Goal: Task Accomplishment & Management: Manage account settings

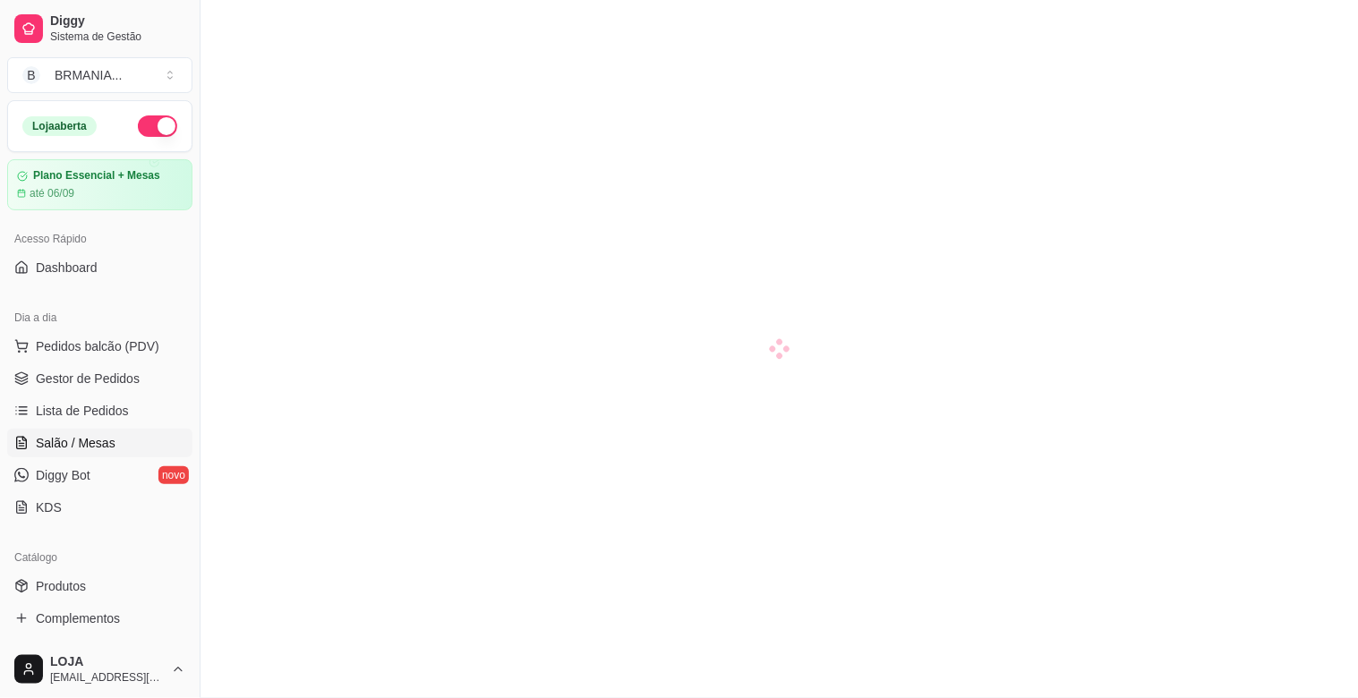
click at [102, 405] on span "Lista de Pedidos" at bounding box center [82, 411] width 93 height 18
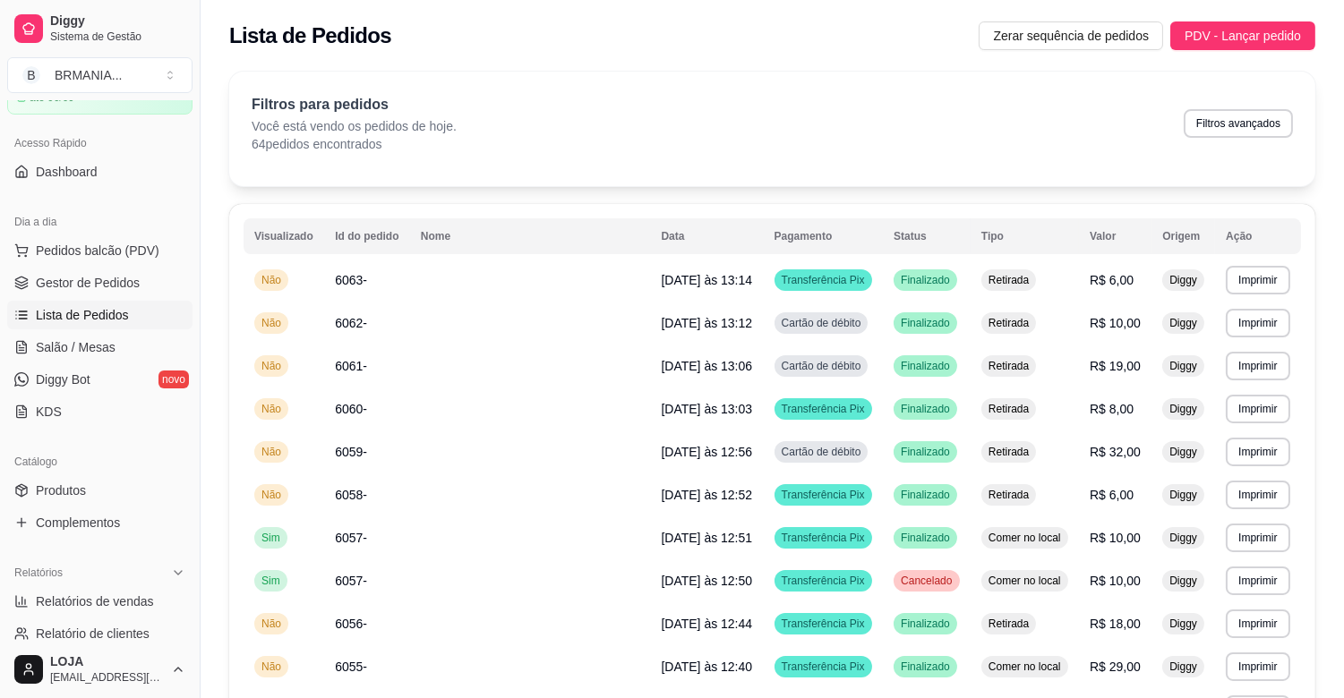
scroll to position [125, 0]
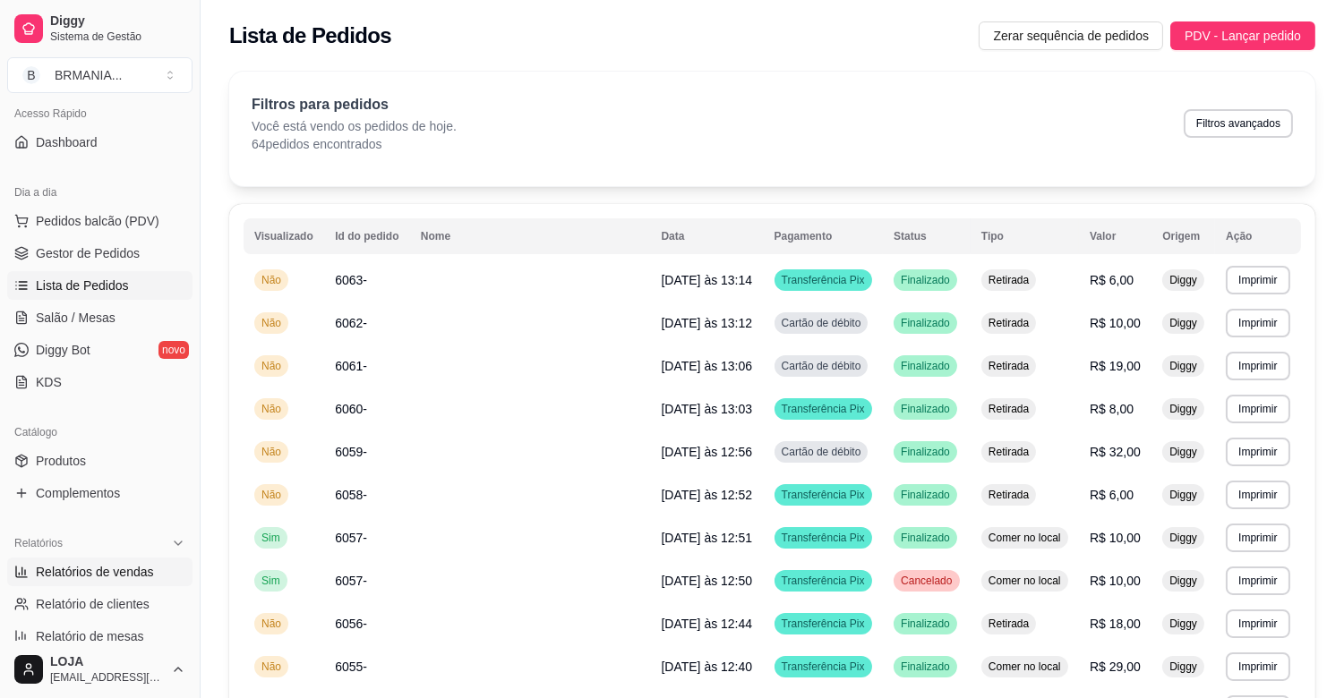
click at [91, 578] on span "Relatórios de vendas" at bounding box center [95, 572] width 118 height 18
select select "ALL"
select select "0"
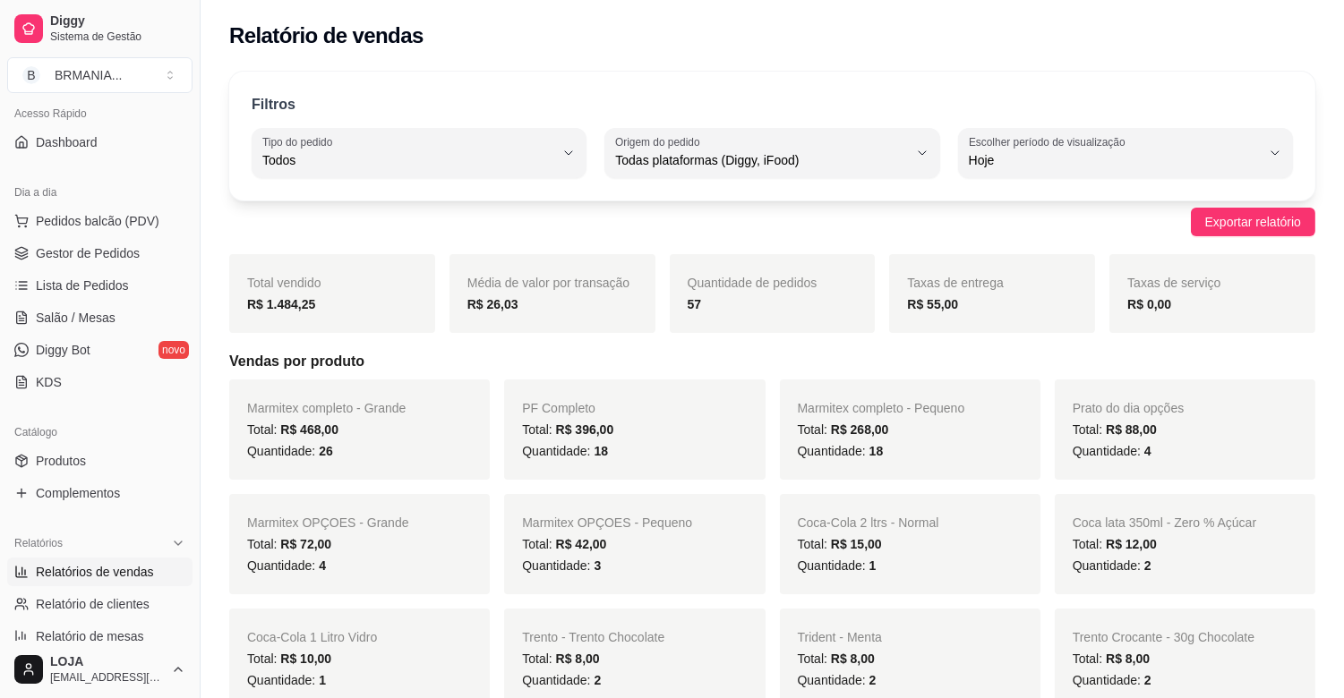
click at [970, 297] on div "R$ 55,00" at bounding box center [992, 304] width 170 height 21
click at [131, 257] on span "Gestor de Pedidos" at bounding box center [88, 253] width 104 height 18
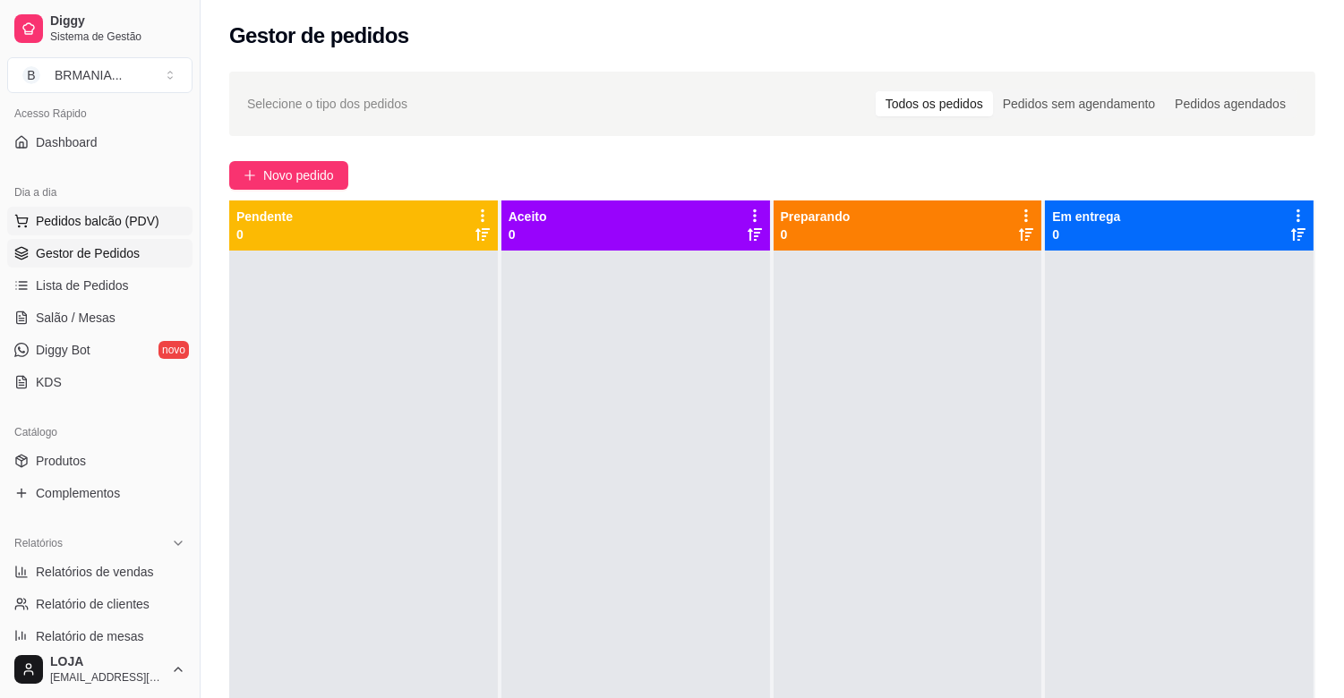
click at [101, 229] on span "Pedidos balcão (PDV)" at bounding box center [98, 221] width 124 height 18
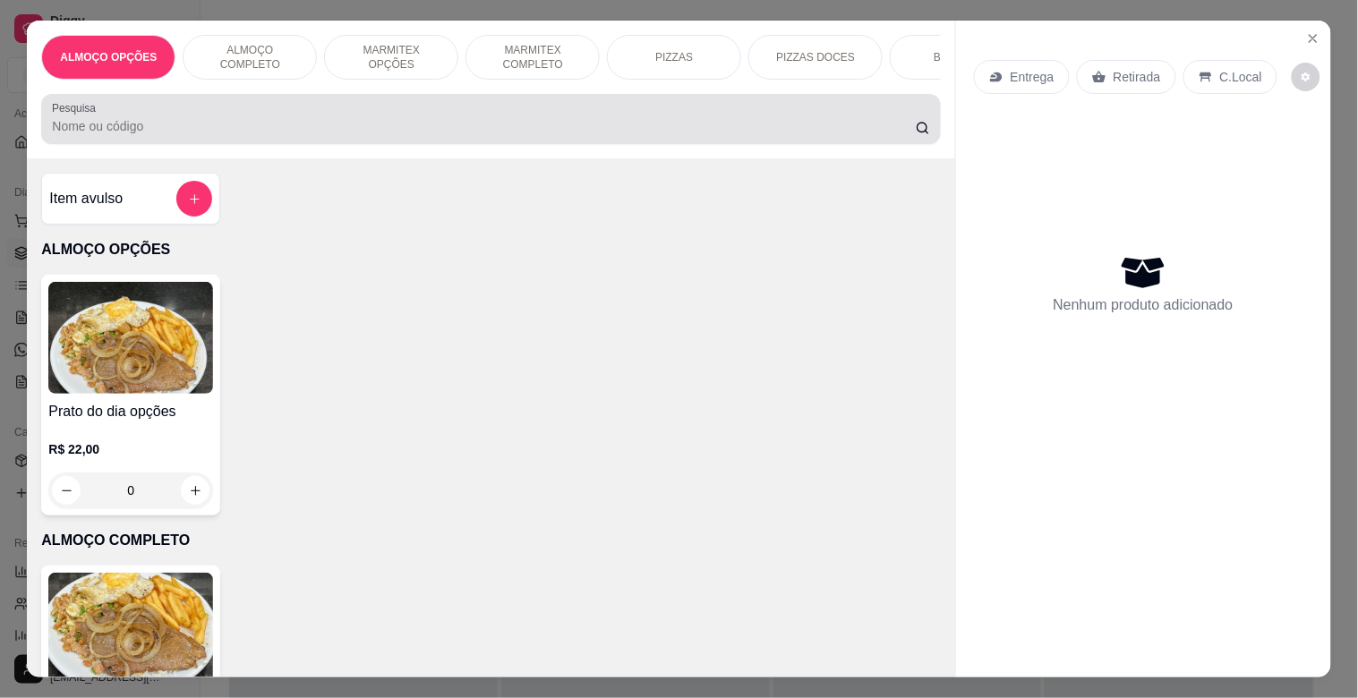
click at [323, 144] on div "Pesquisa" at bounding box center [490, 119] width 899 height 50
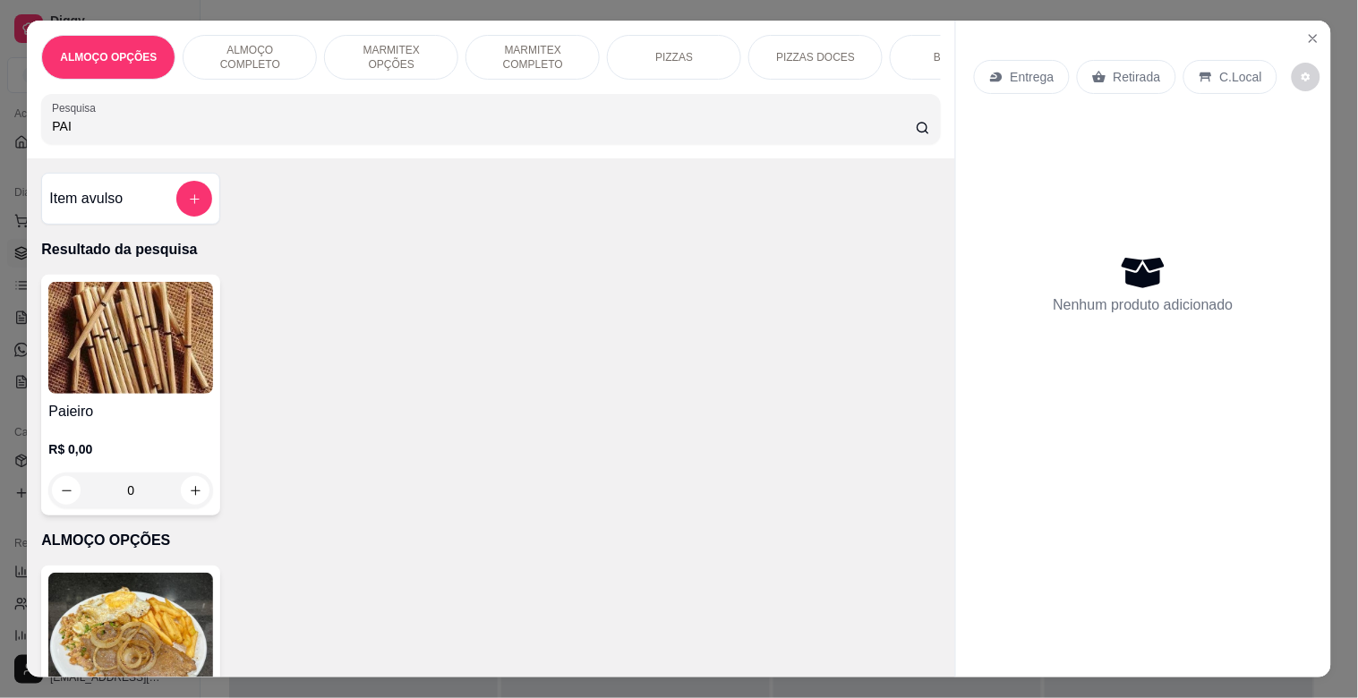
type input "PAI"
click at [116, 435] on div "R$ 0,00 0" at bounding box center [130, 466] width 165 height 86
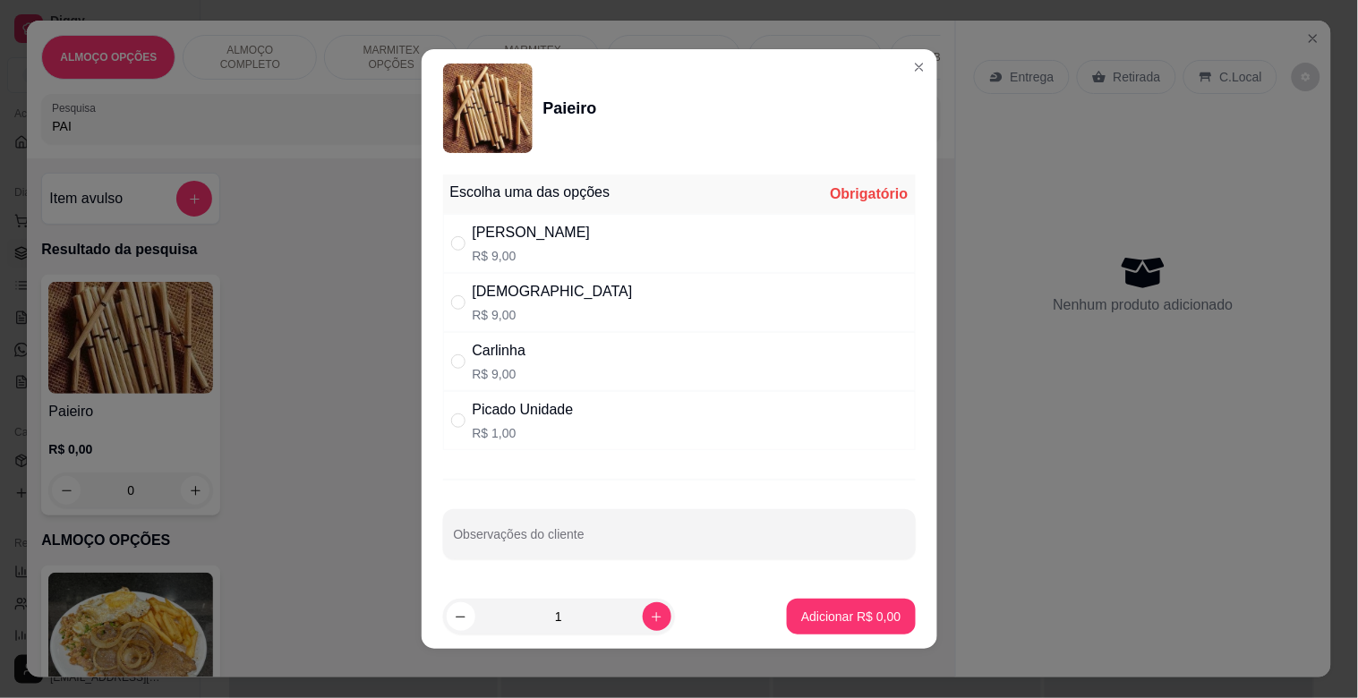
click at [511, 433] on p "R$ 1,00" at bounding box center [523, 433] width 101 height 18
radio input "true"
click at [650, 623] on icon "increase-product-quantity" at bounding box center [656, 617] width 13 height 13
type input "2"
click at [848, 628] on button "Adicionar R$ 2,00" at bounding box center [851, 617] width 128 height 36
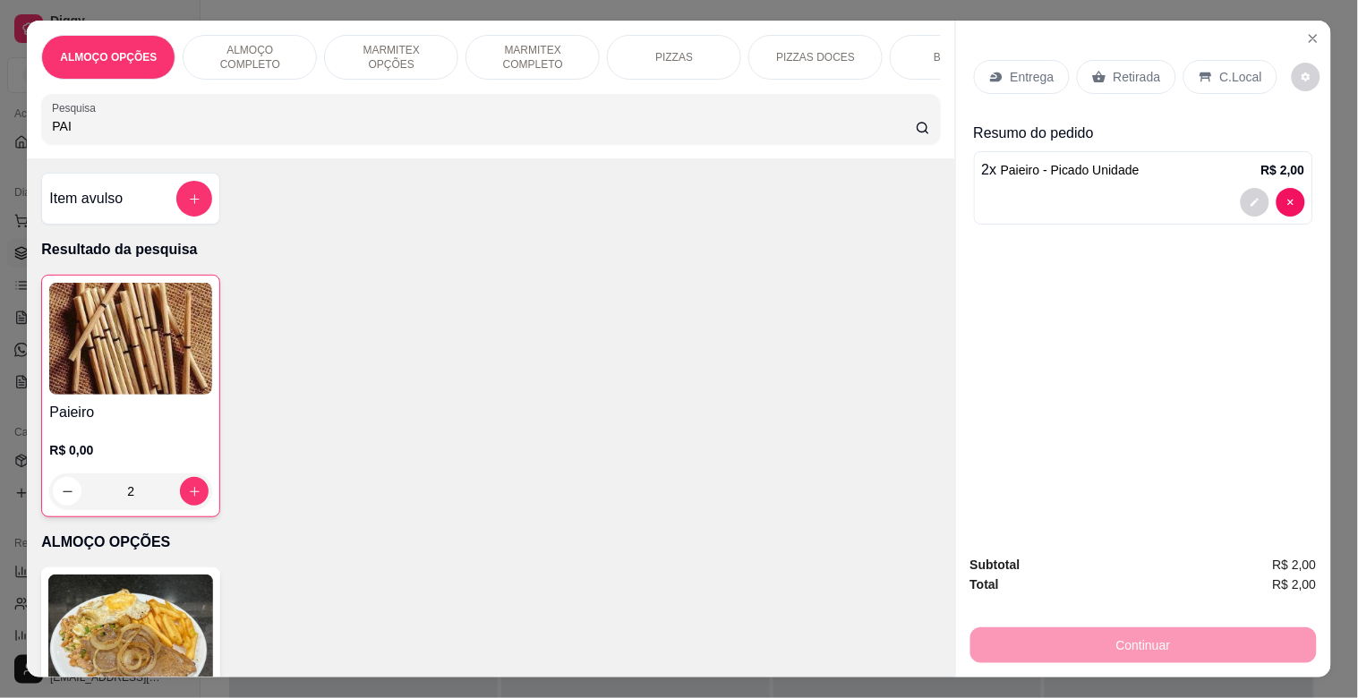
type input "2"
click at [1114, 75] on p "Retirada" at bounding box center [1137, 77] width 47 height 18
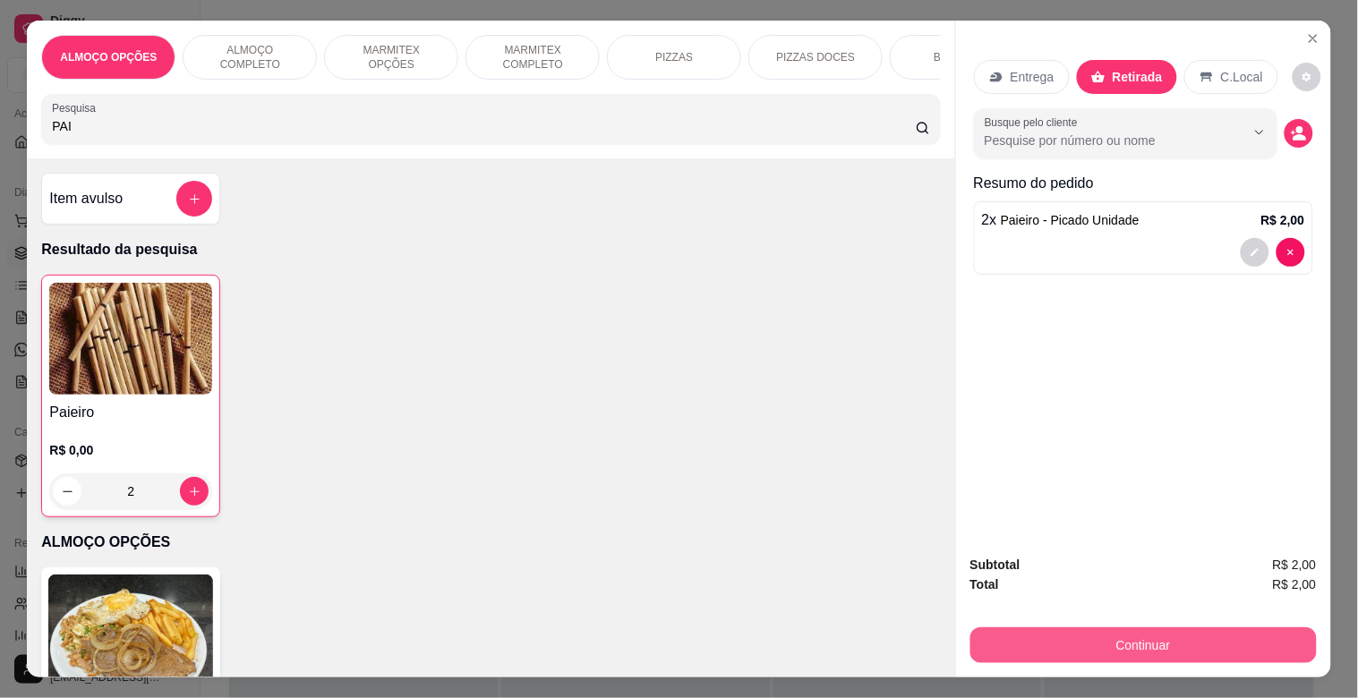
click at [1138, 639] on button "Continuar" at bounding box center [1144, 646] width 346 height 36
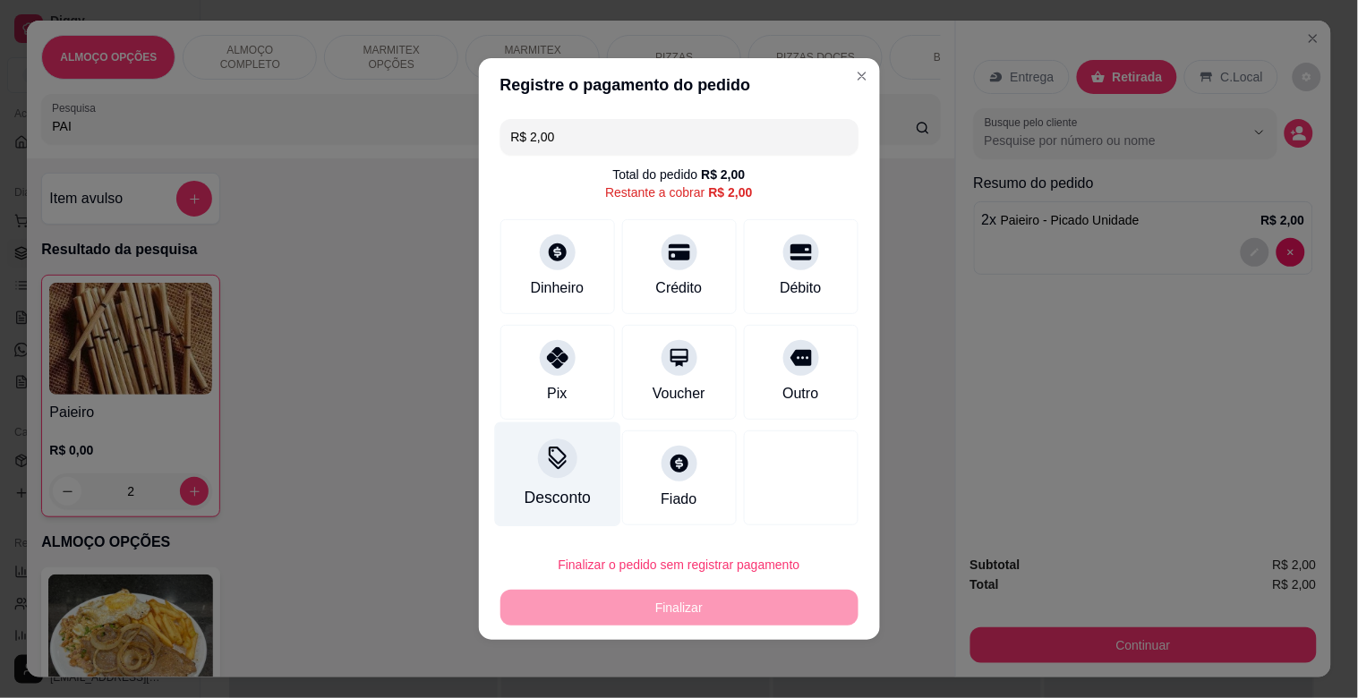
click at [531, 490] on div "Desconto" at bounding box center [557, 497] width 66 height 23
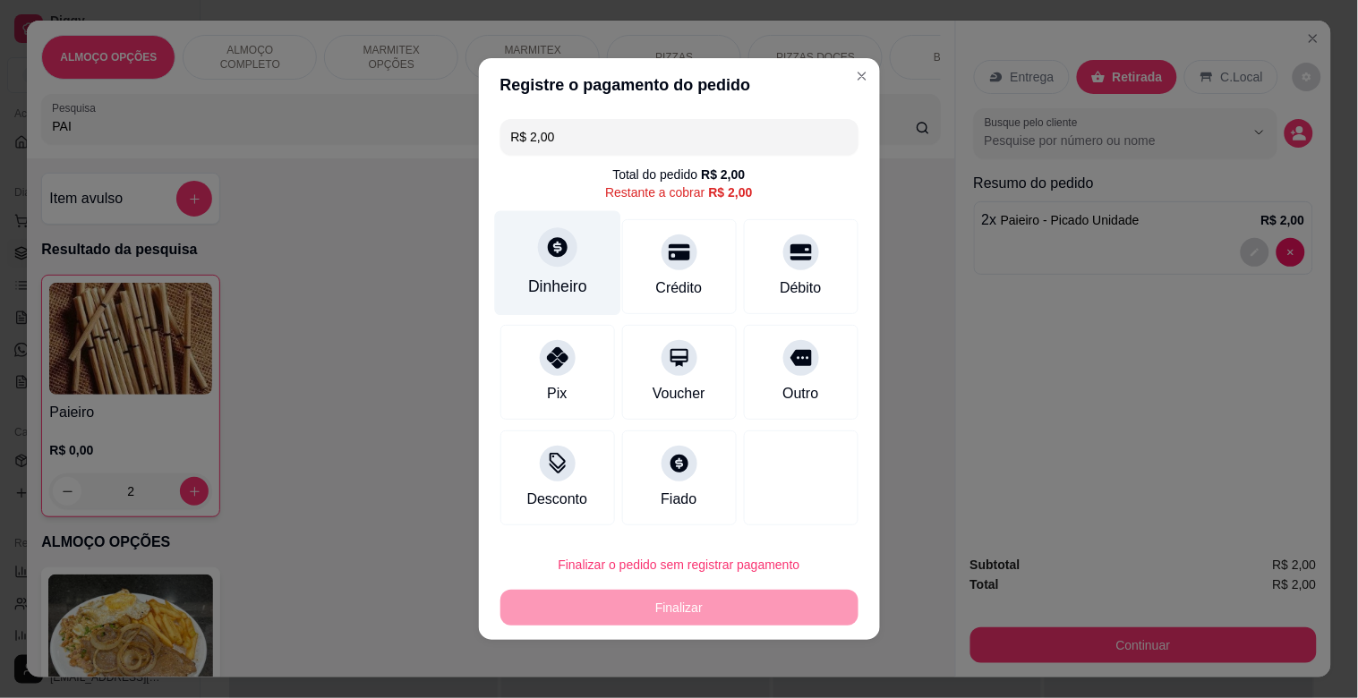
click at [541, 269] on div "Dinheiro" at bounding box center [557, 263] width 126 height 105
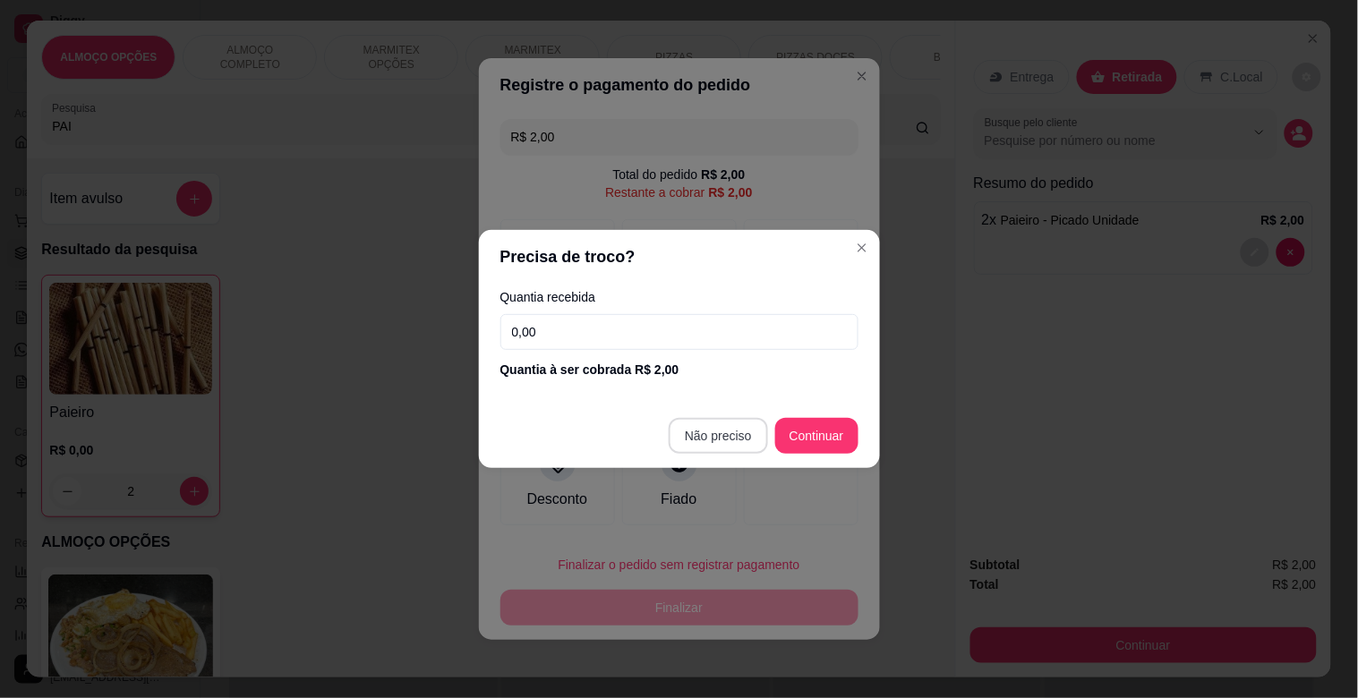
type input "R$ 0,00"
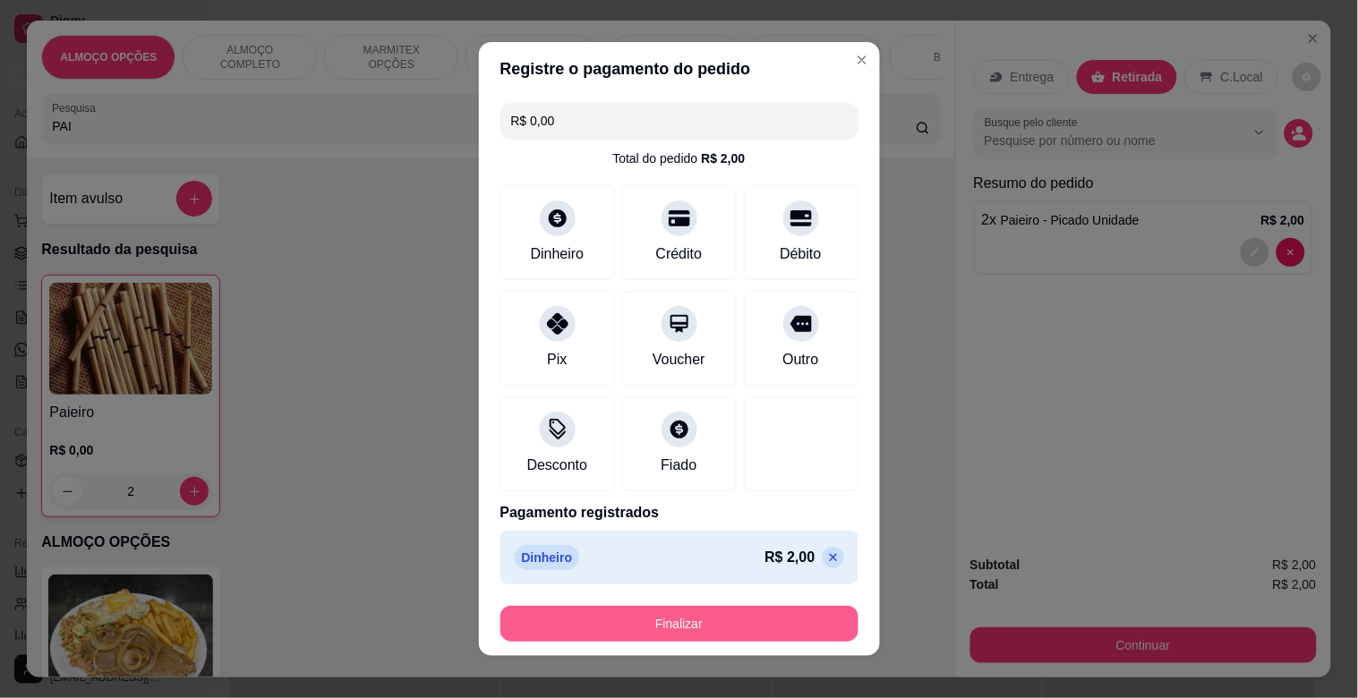
click at [684, 629] on button "Finalizar" at bounding box center [679, 624] width 358 height 36
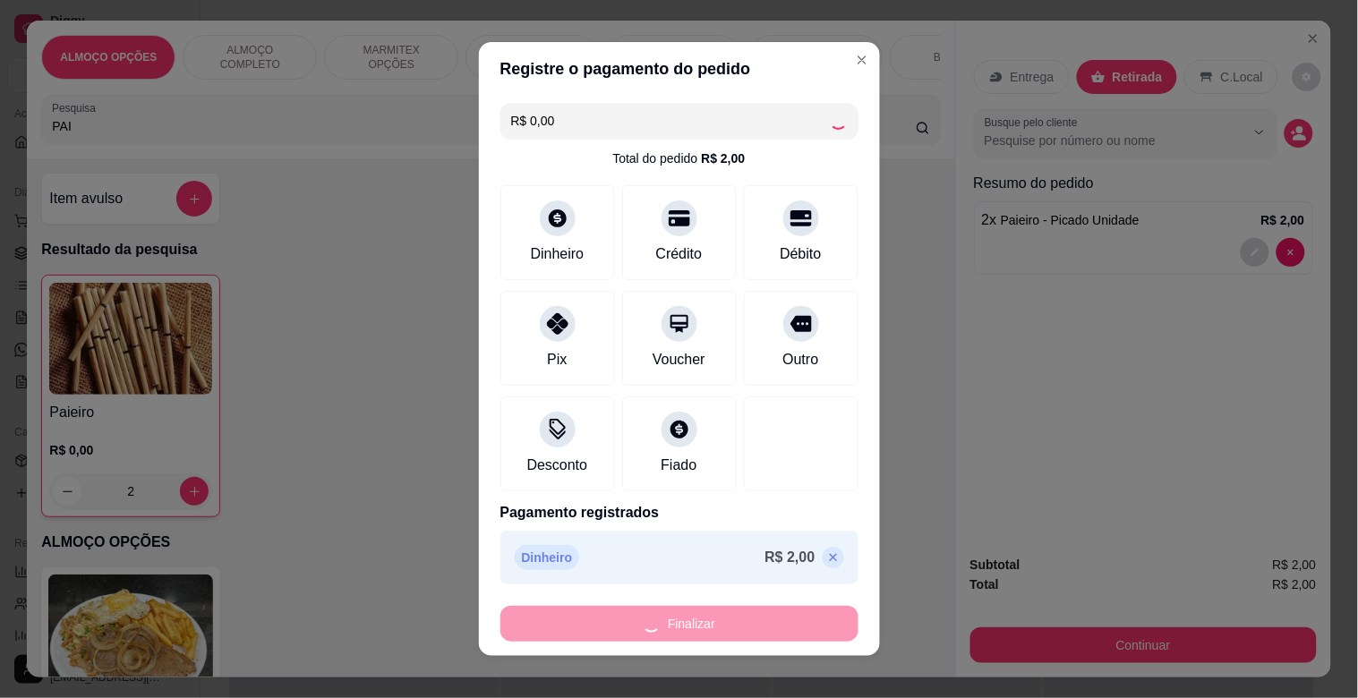
type input "0"
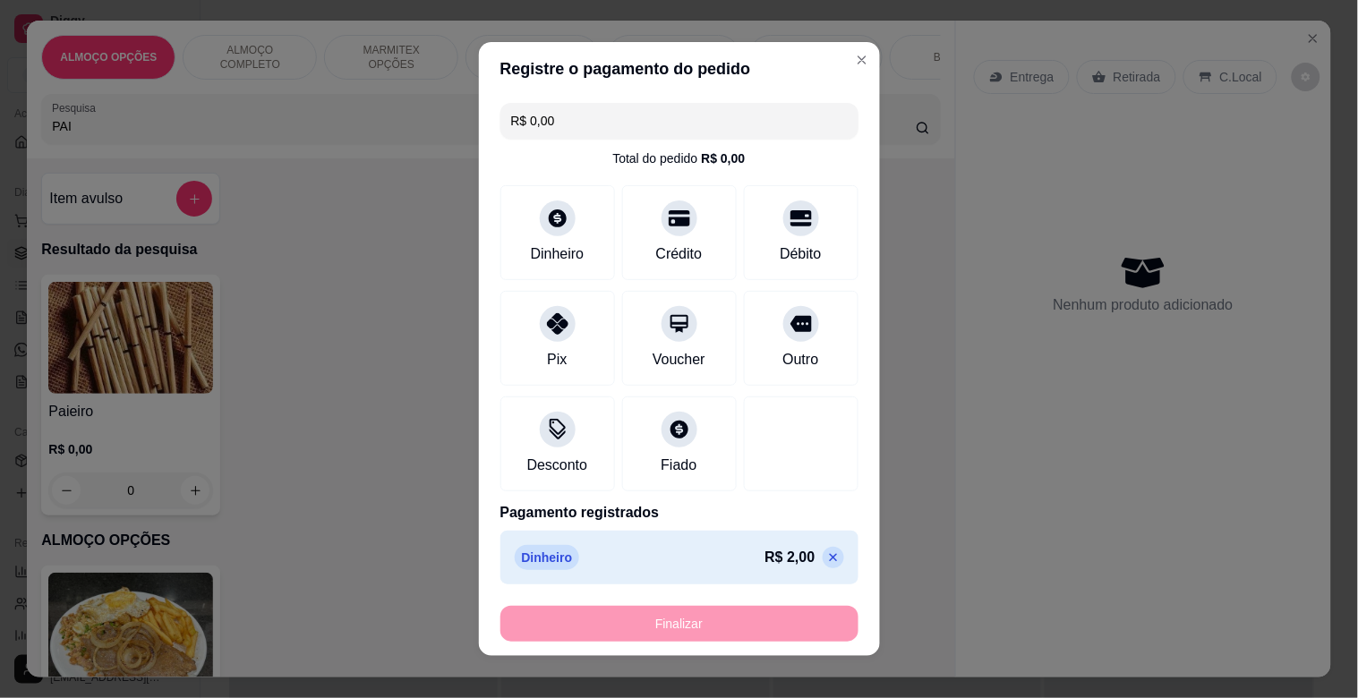
type input "-R$ 2,00"
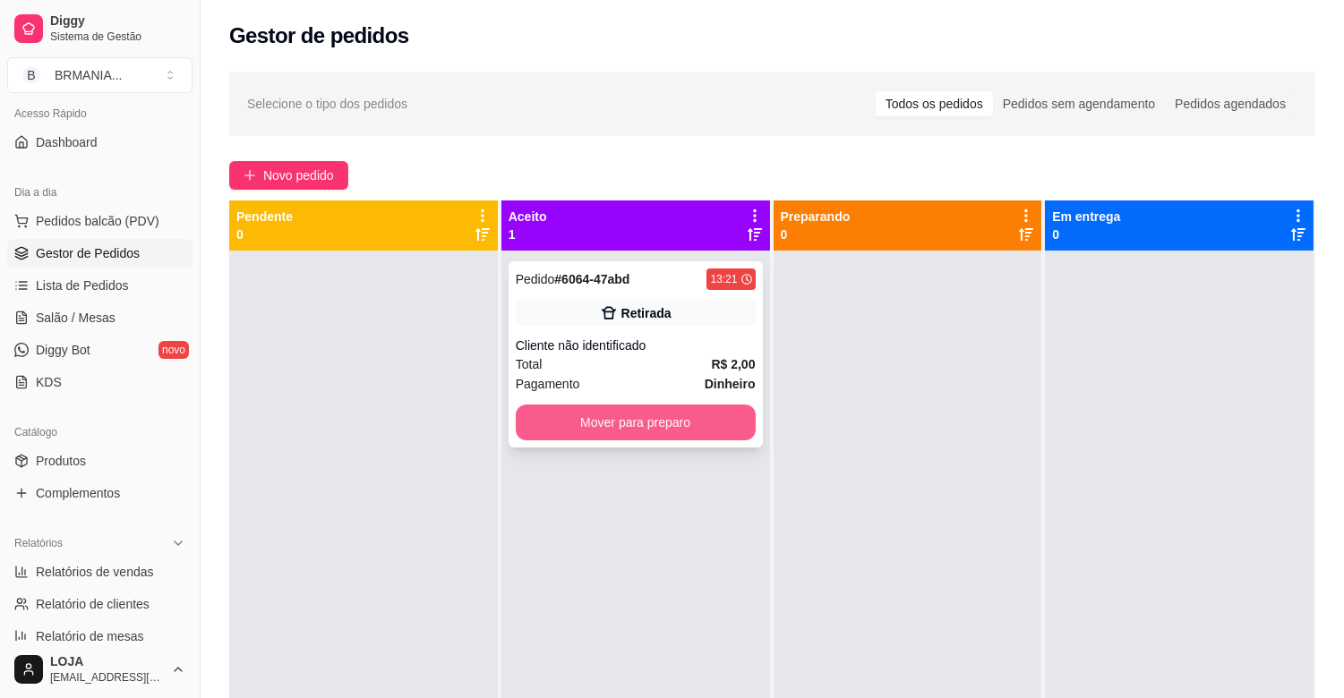
click at [669, 423] on button "Mover para preparo" at bounding box center [636, 423] width 240 height 36
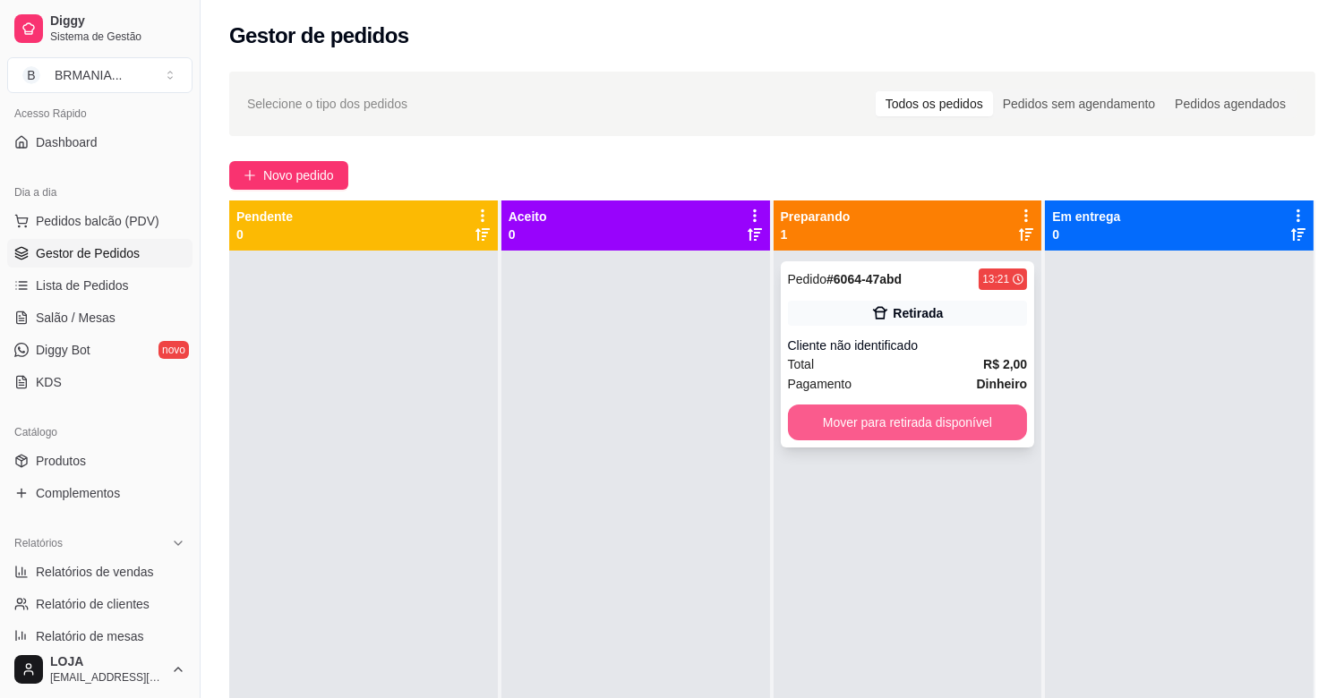
click at [905, 409] on button "Mover para retirada disponível" at bounding box center [908, 423] width 240 height 36
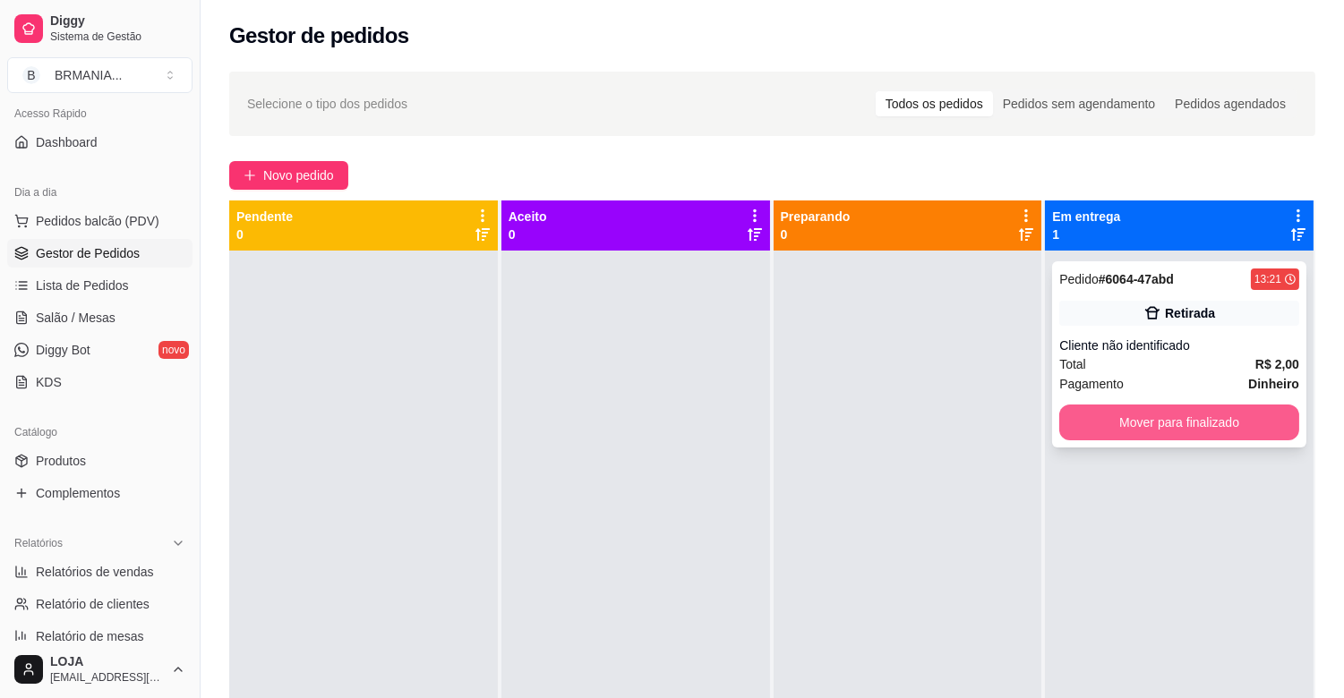
click at [1143, 412] on button "Mover para finalizado" at bounding box center [1179, 423] width 240 height 36
